Goal: Task Accomplishment & Management: Manage account settings

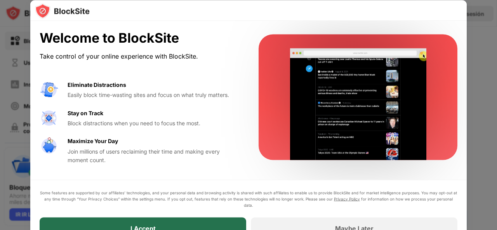
click at [137, 222] on div "I Accept" at bounding box center [143, 228] width 206 height 22
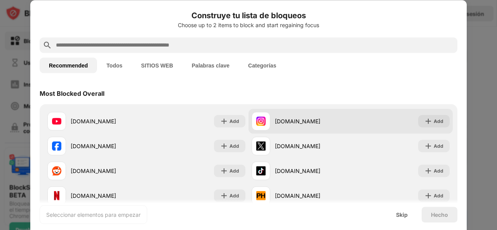
click at [278, 122] on div "[DOMAIN_NAME]" at bounding box center [313, 121] width 76 height 8
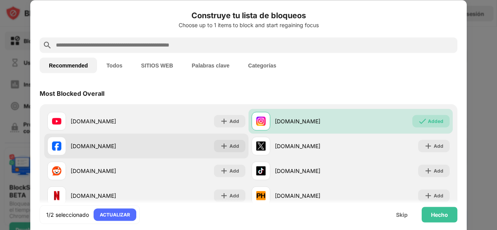
click at [119, 150] on div "[DOMAIN_NAME]" at bounding box center [109, 146] width 76 height 8
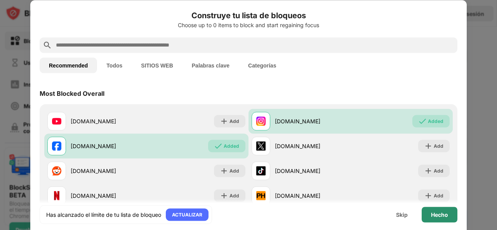
click at [436, 212] on div "Hecho" at bounding box center [439, 214] width 17 height 6
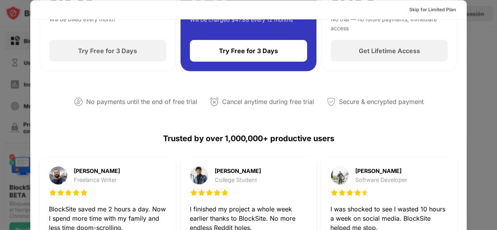
scroll to position [122, 0]
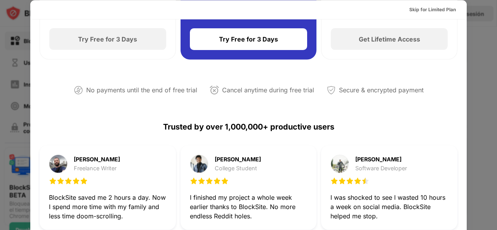
click at [459, 99] on div "Reclaim 1-Hour a Day for Less Than $5/Month Start Your Free 3-Day Trial Today –…" at bounding box center [248, 201] width 436 height 608
drag, startPoint x: 459, startPoint y: 99, endPoint x: 467, endPoint y: 96, distance: 7.7
click at [467, 230] on div "Skip for Limited Plan Reclaim 1-Hour a Day for Less Than $5/Month Start Your Fr…" at bounding box center [248, 230] width 497 height 0
drag, startPoint x: 467, startPoint y: 96, endPoint x: 461, endPoint y: 71, distance: 26.3
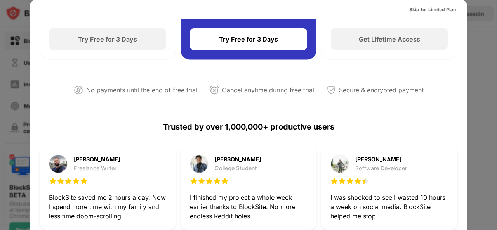
click at [461, 230] on div "Skip for Limited Plan Reclaim 1-Hour a Day for Less Than $5/Month Start Your Fr…" at bounding box center [248, 230] width 497 height 0
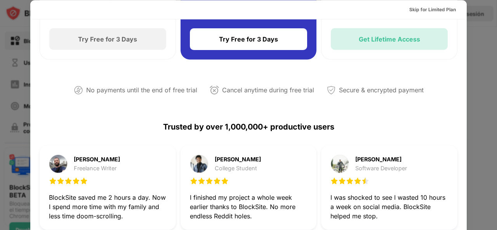
click at [396, 42] on div "Get Lifetime Access" at bounding box center [388, 39] width 61 height 8
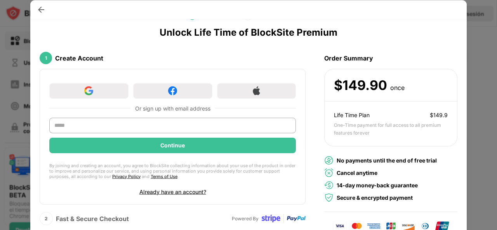
scroll to position [4, 0]
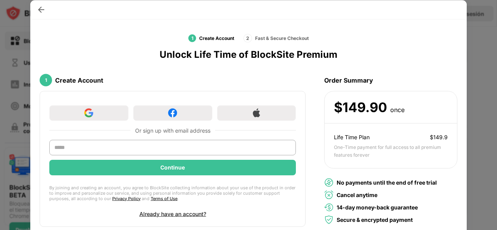
click at [491, 130] on div at bounding box center [248, 115] width 497 height 230
click at [481, 136] on div at bounding box center [248, 115] width 497 height 230
click at [476, 140] on div at bounding box center [248, 115] width 497 height 230
click at [36, 10] on div at bounding box center [41, 9] width 12 height 12
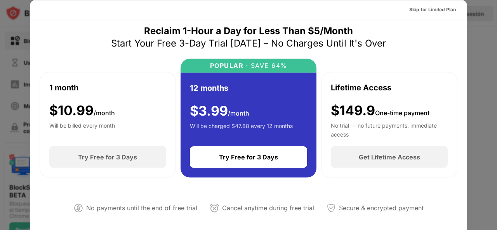
scroll to position [6, 0]
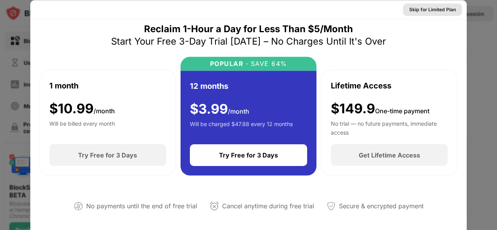
click at [434, 13] on div "Skip for Limited Plan" at bounding box center [432, 9] width 47 height 8
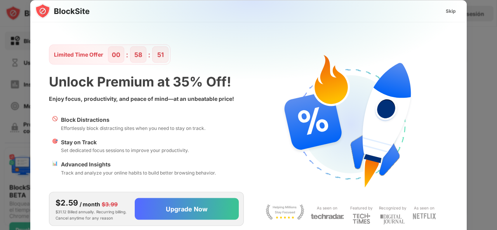
scroll to position [0, 0]
click at [449, 14] on div "Skip" at bounding box center [450, 11] width 10 height 8
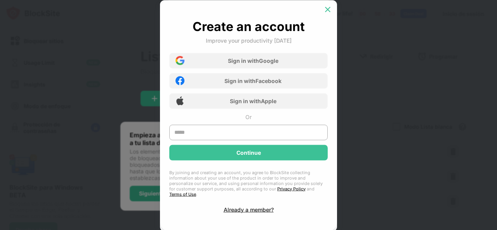
click at [326, 13] on img at bounding box center [328, 9] width 8 height 8
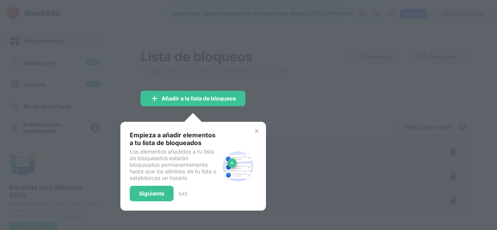
click at [255, 133] on img at bounding box center [256, 131] width 6 height 6
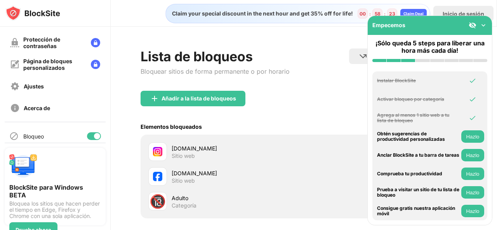
scroll to position [92, 0]
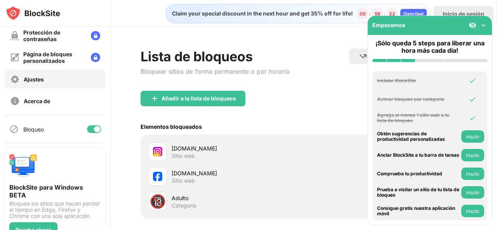
click at [51, 84] on div "Ajustes" at bounding box center [55, 79] width 101 height 19
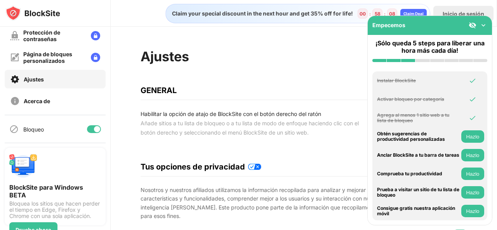
drag, startPoint x: 496, startPoint y: 27, endPoint x: 487, endPoint y: 10, distance: 19.0
click at [487, 10] on div "Claim your special discount in the next hour and get 35% off for life! 00 : 58 …" at bounding box center [304, 115] width 386 height 230
click at [487, 10] on div "Inicio de sesión" at bounding box center [463, 14] width 60 height 16
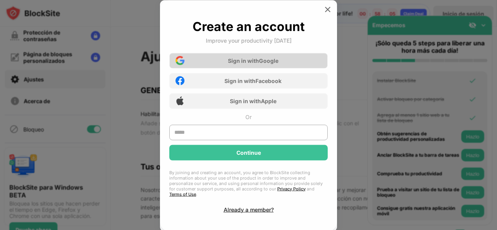
click at [241, 68] on div "Sign in with Google" at bounding box center [248, 61] width 158 height 16
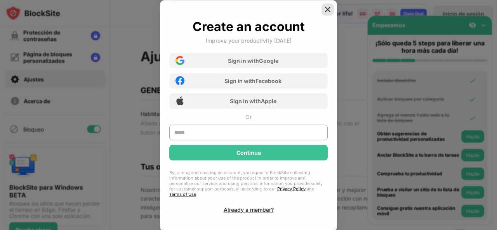
click at [324, 16] on div at bounding box center [327, 9] width 12 height 12
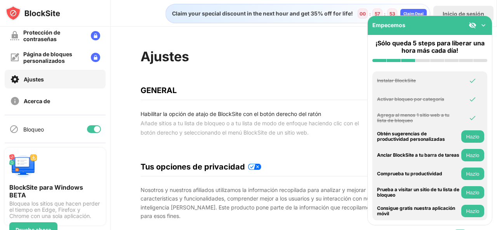
click at [68, 83] on div "Ajustes" at bounding box center [55, 79] width 101 height 19
click at [47, 81] on div "Ajustes" at bounding box center [55, 79] width 101 height 19
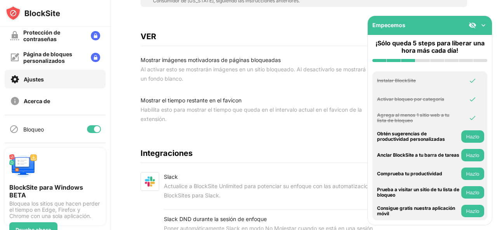
drag, startPoint x: 496, startPoint y: 43, endPoint x: 488, endPoint y: 157, distance: 114.4
click at [488, 157] on div "Bloquear sitios Usage Limit Insights Modo de enfoque Protección de contraseñas …" at bounding box center [248, 115] width 497 height 230
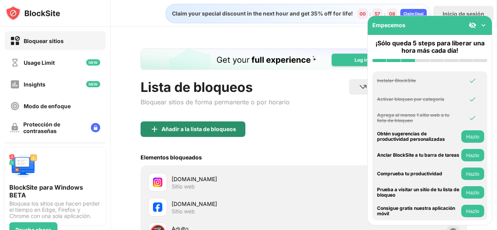
click at [213, 129] on div "Añadir a la lista de bloqueos" at bounding box center [198, 129] width 74 height 6
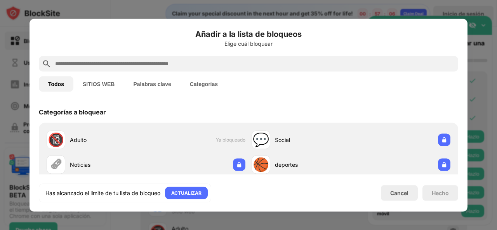
click at [233, 57] on div at bounding box center [248, 64] width 419 height 16
click at [215, 66] on input "text" at bounding box center [254, 63] width 400 height 9
paste input "**********"
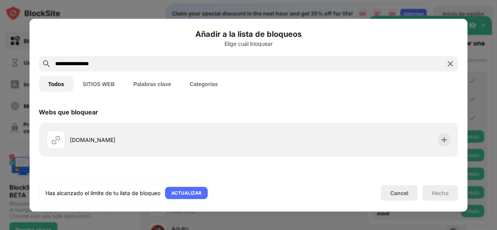
type input "**********"
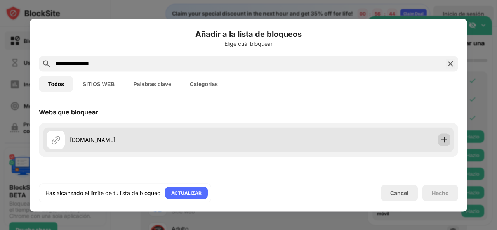
click at [440, 140] on img at bounding box center [444, 140] width 8 height 8
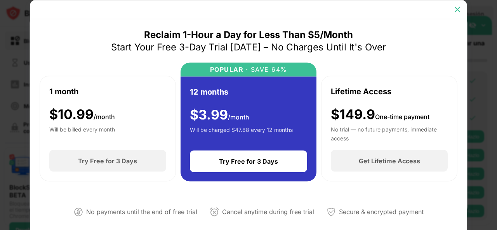
click at [461, 4] on div at bounding box center [457, 9] width 12 height 12
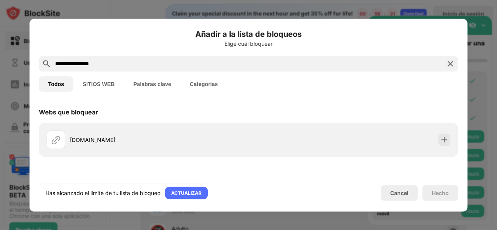
click at [466, 84] on div "**********" at bounding box center [248, 115] width 438 height 193
drag, startPoint x: 405, startPoint y: 197, endPoint x: 353, endPoint y: 204, distance: 52.6
click at [353, 204] on div "**********" at bounding box center [248, 115] width 438 height 193
click at [397, 195] on div "Cancel" at bounding box center [399, 193] width 18 height 7
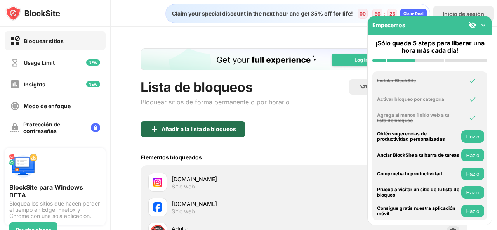
click at [196, 130] on div "Añadir a la lista de bloqueos" at bounding box center [198, 129] width 74 height 6
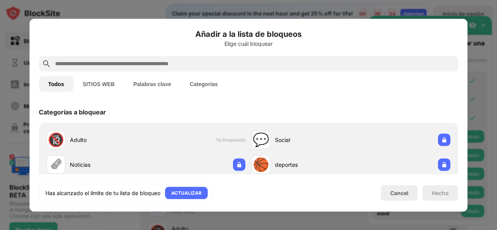
click at [244, 59] on input "text" at bounding box center [254, 63] width 400 height 9
paste input "**********"
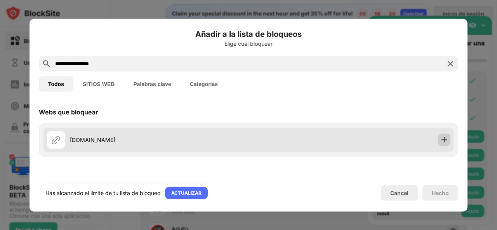
type input "**********"
click at [440, 140] on img at bounding box center [444, 140] width 8 height 8
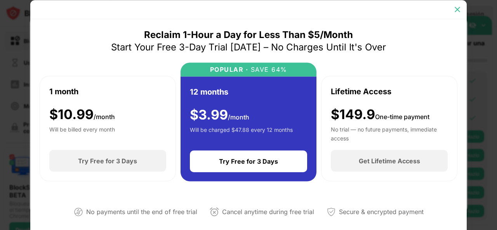
click at [453, 10] on img at bounding box center [457, 9] width 8 height 8
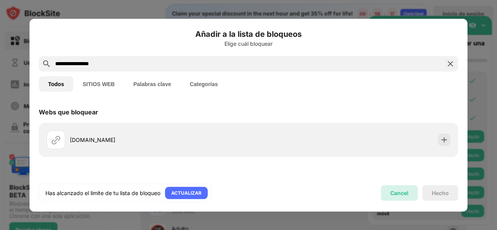
click at [383, 194] on div "Cancel" at bounding box center [399, 193] width 37 height 16
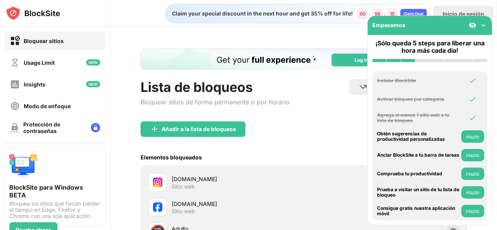
click at [247, 185] on div "[DOMAIN_NAME] Sitio web" at bounding box center [237, 182] width 132 height 15
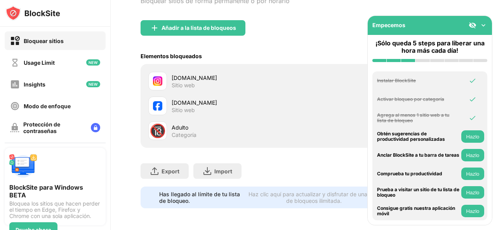
scroll to position [105, 0]
click at [187, 108] on div "Sitio web" at bounding box center [182, 110] width 23 height 7
click at [192, 82] on div "Sitio web" at bounding box center [182, 85] width 23 height 7
click at [482, 26] on img at bounding box center [483, 25] width 8 height 8
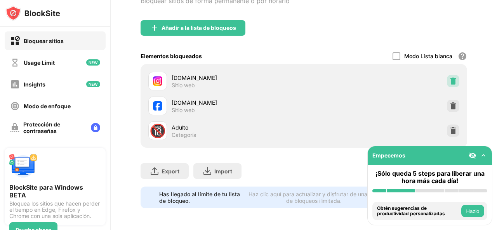
click at [449, 78] on img at bounding box center [453, 81] width 8 height 8
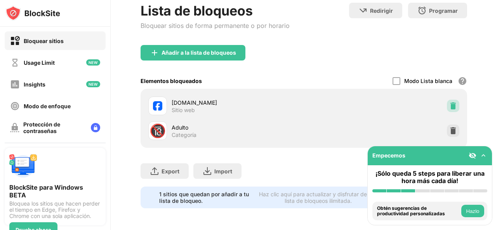
click at [449, 102] on img at bounding box center [453, 106] width 8 height 8
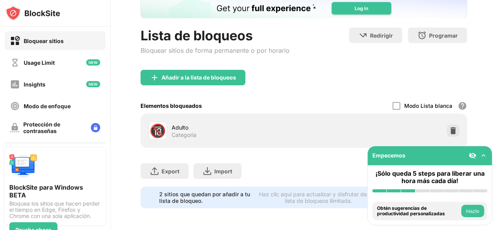
scroll to position [57, 0]
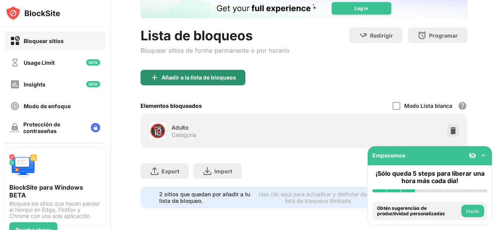
click at [233, 76] on div "Añadir a la lista de bloqueos" at bounding box center [192, 78] width 105 height 16
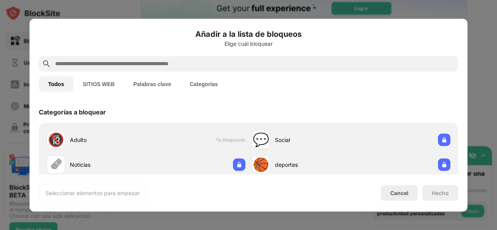
click at [196, 50] on div "Añadir a la lista de bloqueos Elige cuál bloquear" at bounding box center [248, 42] width 419 height 28
click at [186, 64] on input "text" at bounding box center [254, 63] width 400 height 9
paste input "**********"
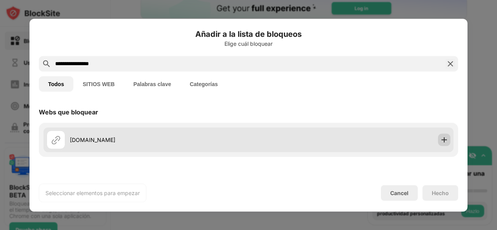
type input "**********"
click at [440, 142] on img at bounding box center [444, 140] width 8 height 8
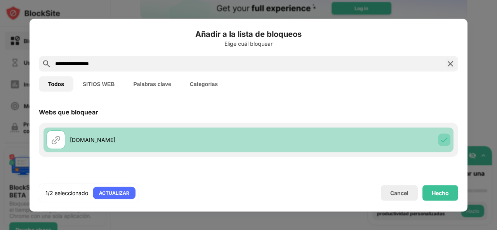
click at [440, 142] on img at bounding box center [444, 140] width 8 height 8
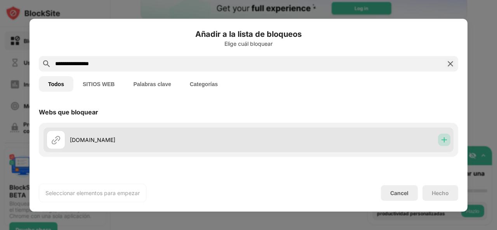
click at [440, 142] on img at bounding box center [444, 140] width 8 height 8
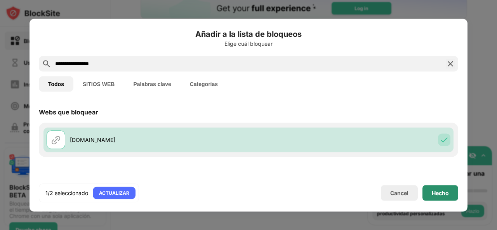
click at [445, 198] on div "Hecho" at bounding box center [440, 193] width 36 height 16
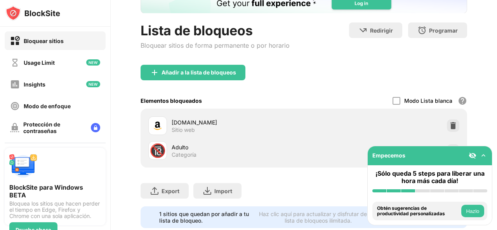
scroll to position [81, 0]
